Goal: Navigation & Orientation: Go to known website

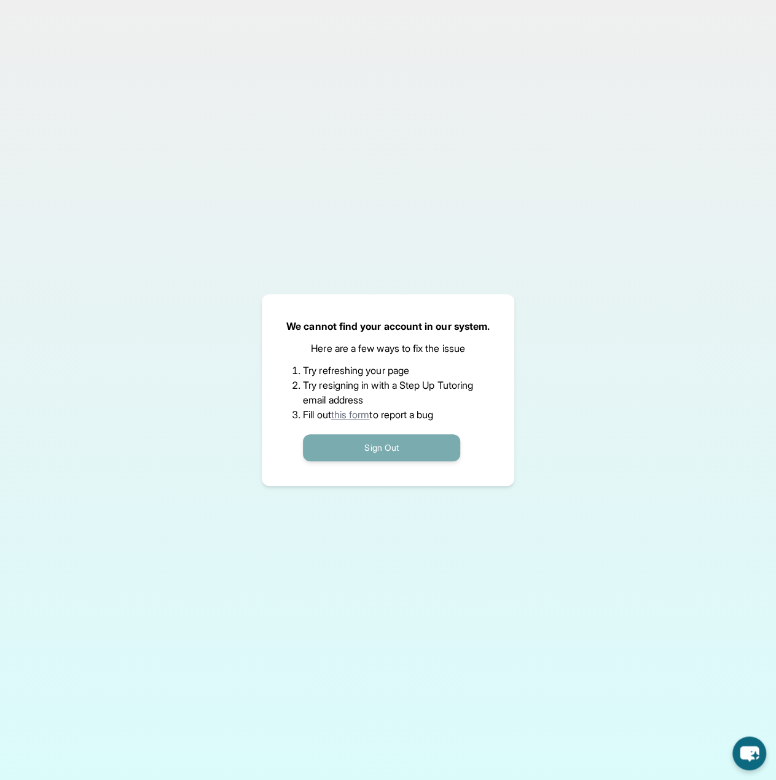
click at [397, 449] on button "Sign Out" at bounding box center [381, 447] width 157 height 27
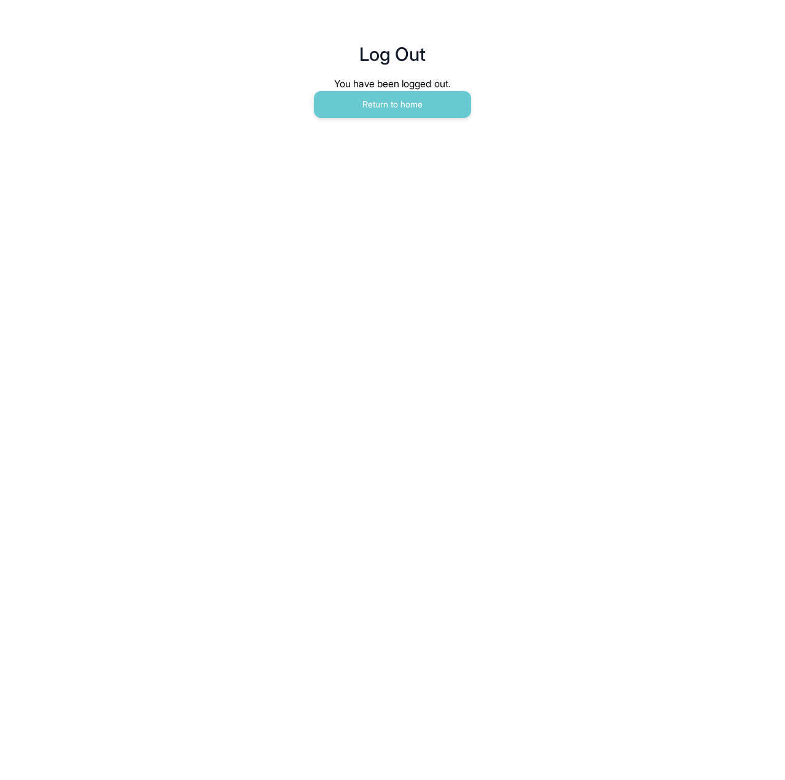
click at [367, 90] on div "You have been logged out." at bounding box center [392, 83] width 413 height 15
click at [368, 97] on button "Return to home" at bounding box center [392, 104] width 157 height 27
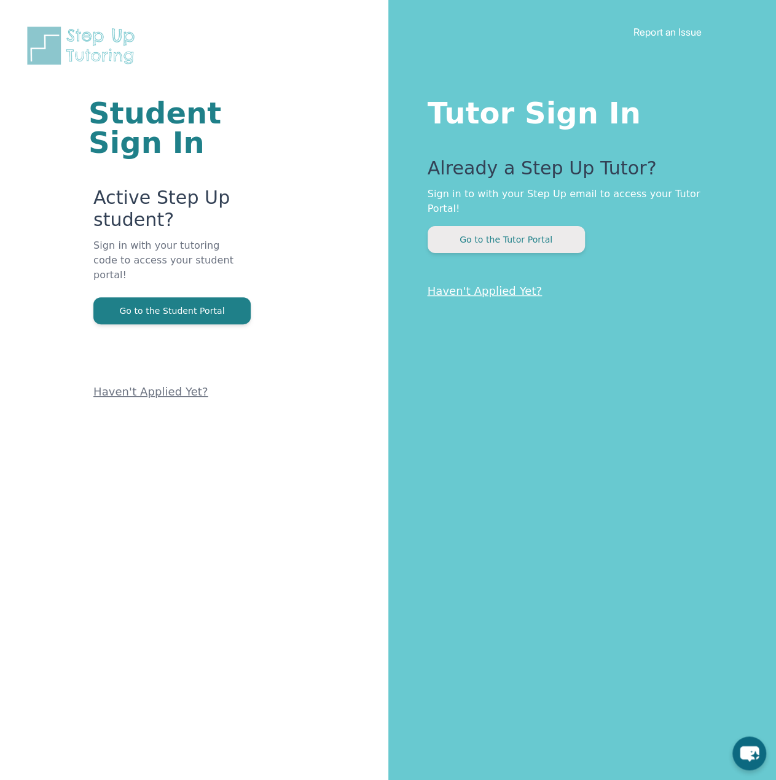
click at [514, 227] on button "Go to the Tutor Portal" at bounding box center [506, 239] width 157 height 27
